Goal: Understand site structure

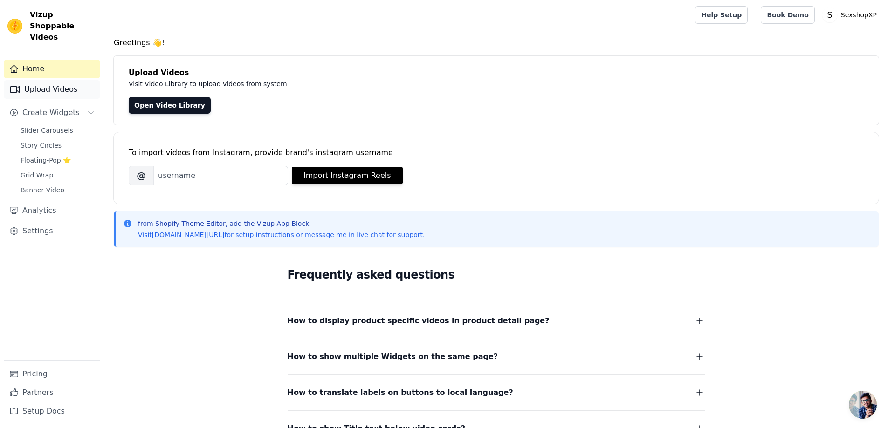
click at [50, 80] on link "Upload Videos" at bounding box center [52, 89] width 96 height 19
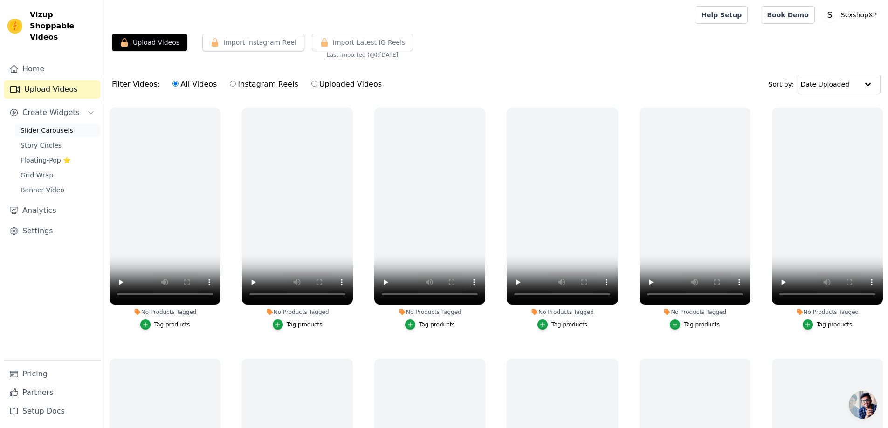
click at [54, 126] on span "Slider Carousels" at bounding box center [47, 130] width 53 height 9
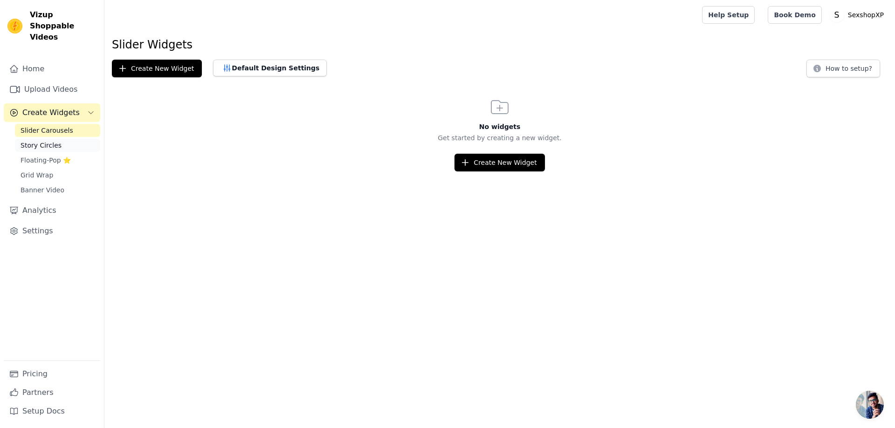
click at [50, 139] on link "Story Circles" at bounding box center [57, 145] width 85 height 13
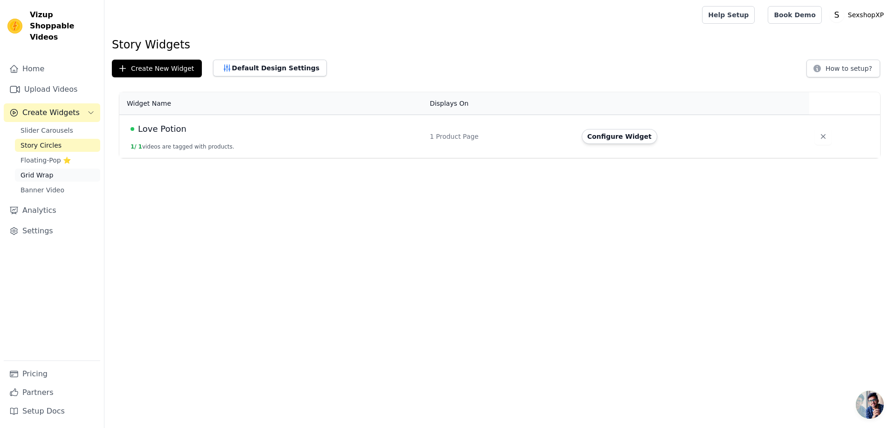
click at [41, 171] on span "Grid Wrap" at bounding box center [37, 175] width 33 height 9
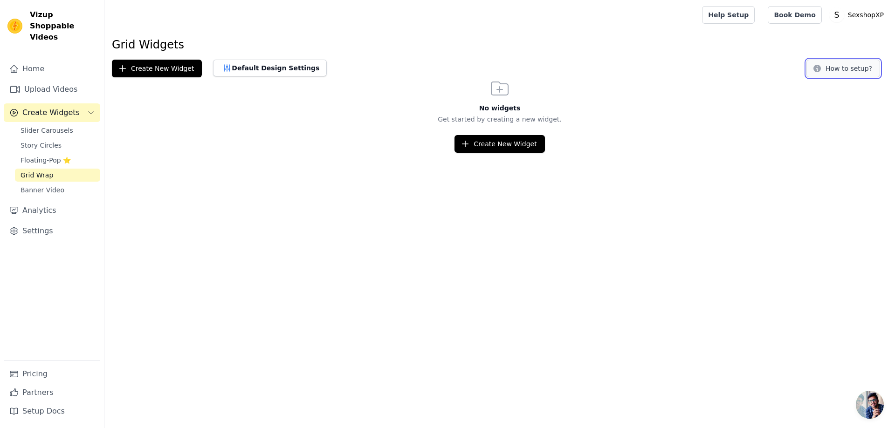
click at [821, 68] on icon at bounding box center [816, 68] width 7 height 7
click at [66, 186] on div "Home Upload Videos Create Widgets Slider Carousels Story Circles Floating-Pop ⭐…" at bounding box center [52, 210] width 96 height 301
click at [44, 141] on span "Story Circles" at bounding box center [41, 145] width 41 height 9
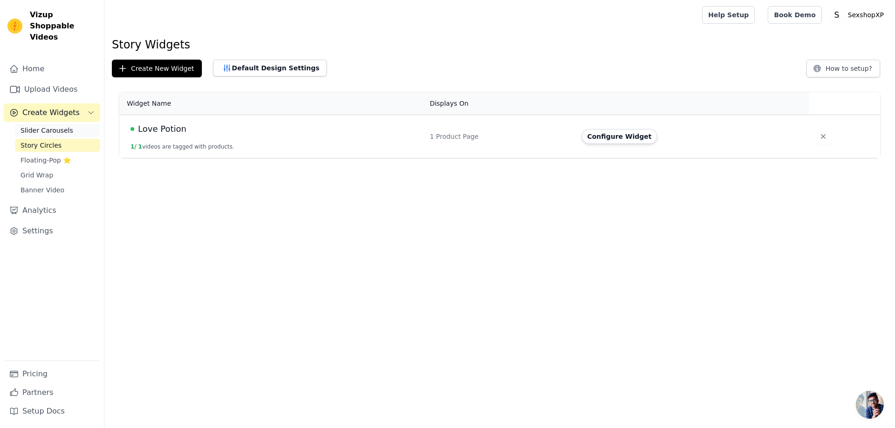
click at [55, 126] on span "Slider Carousels" at bounding box center [47, 130] width 53 height 9
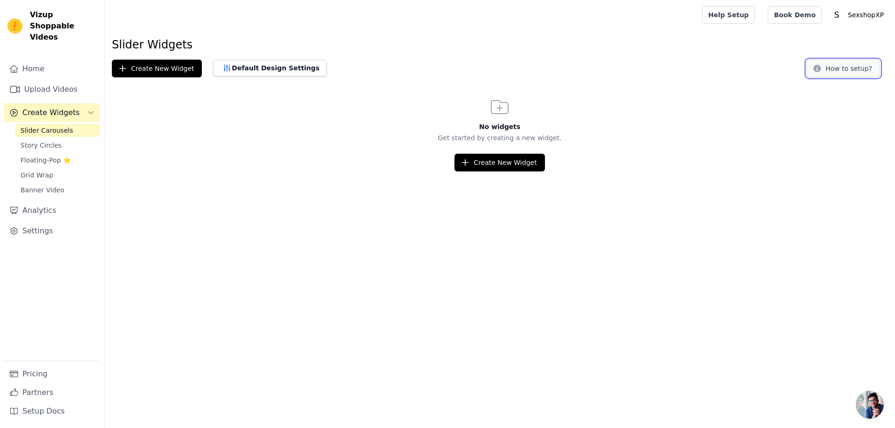
click at [845, 76] on button "How to setup?" at bounding box center [843, 69] width 74 height 18
